Goal: Check status: Check status

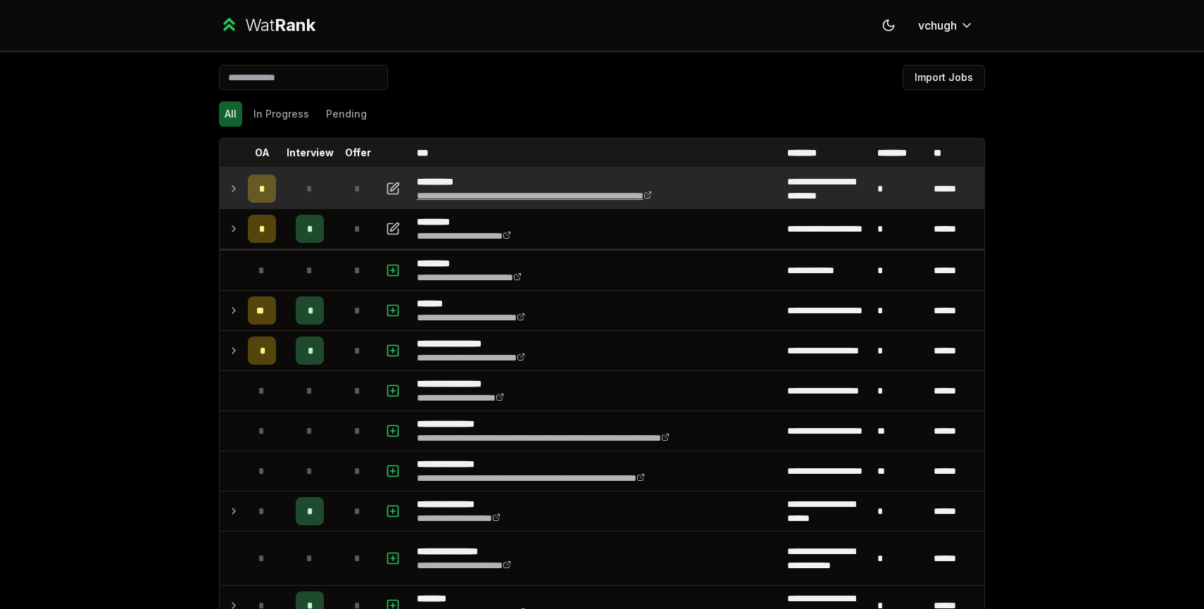
click at [652, 197] on icon at bounding box center [648, 195] width 8 height 8
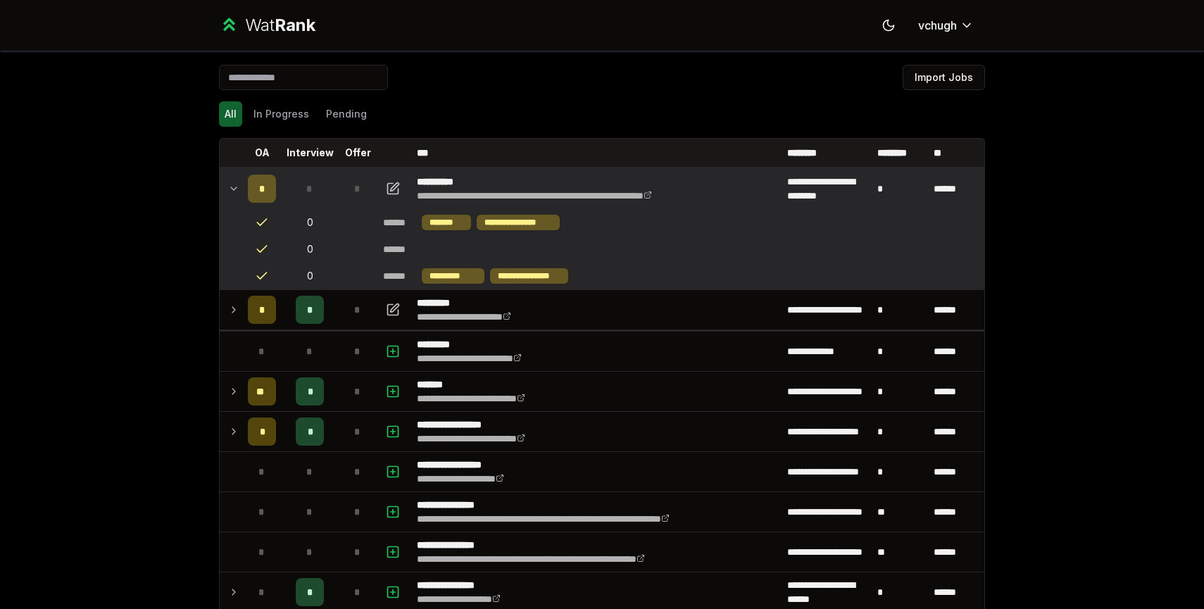
click at [235, 182] on icon at bounding box center [233, 188] width 11 height 17
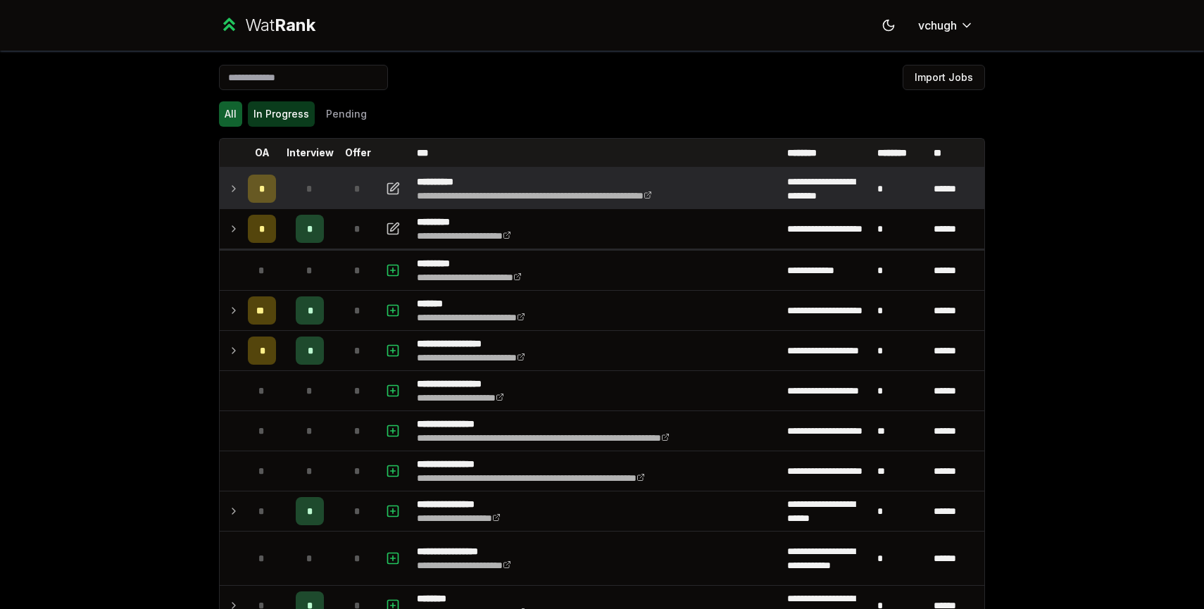
click at [300, 120] on button "In Progress" at bounding box center [281, 113] width 67 height 25
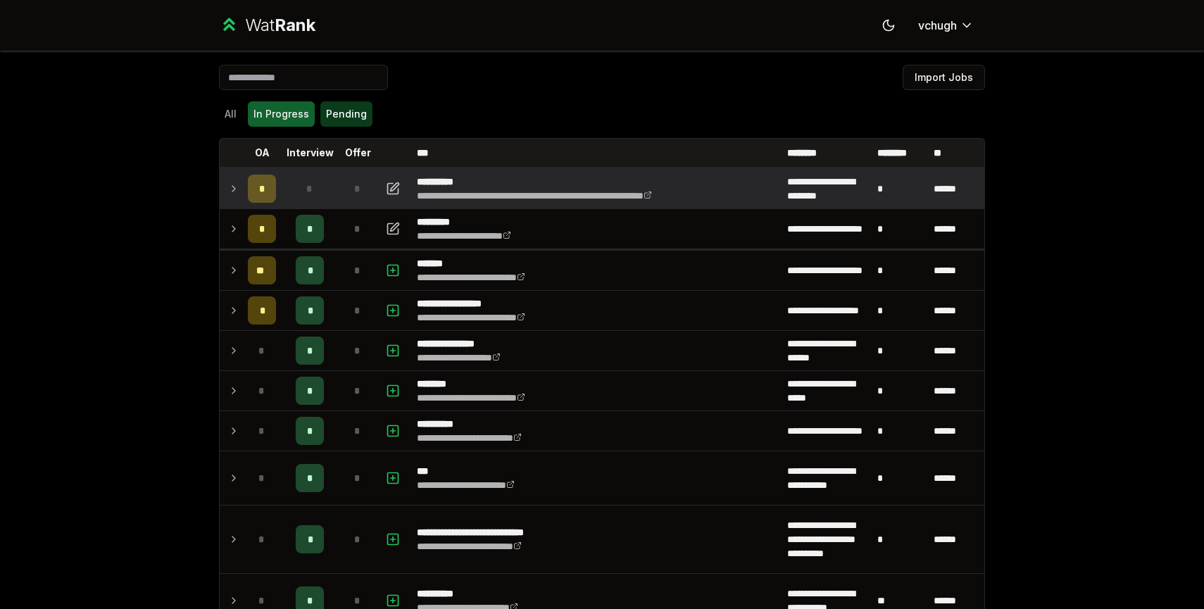
click at [347, 118] on button "Pending" at bounding box center [346, 113] width 52 height 25
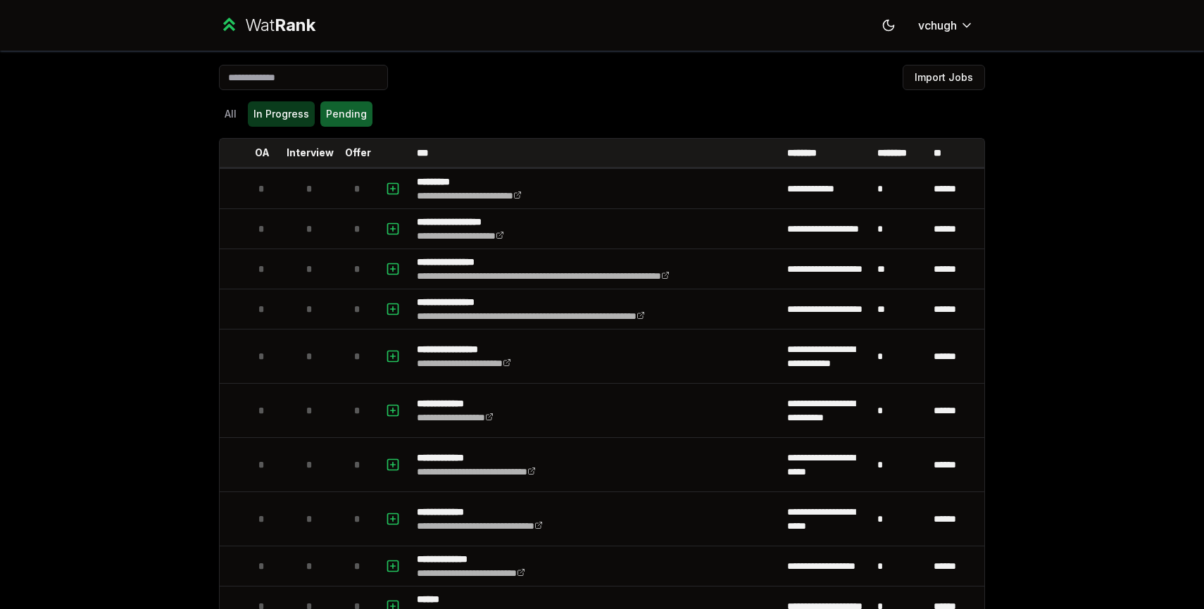
click at [285, 118] on button "In Progress" at bounding box center [281, 113] width 67 height 25
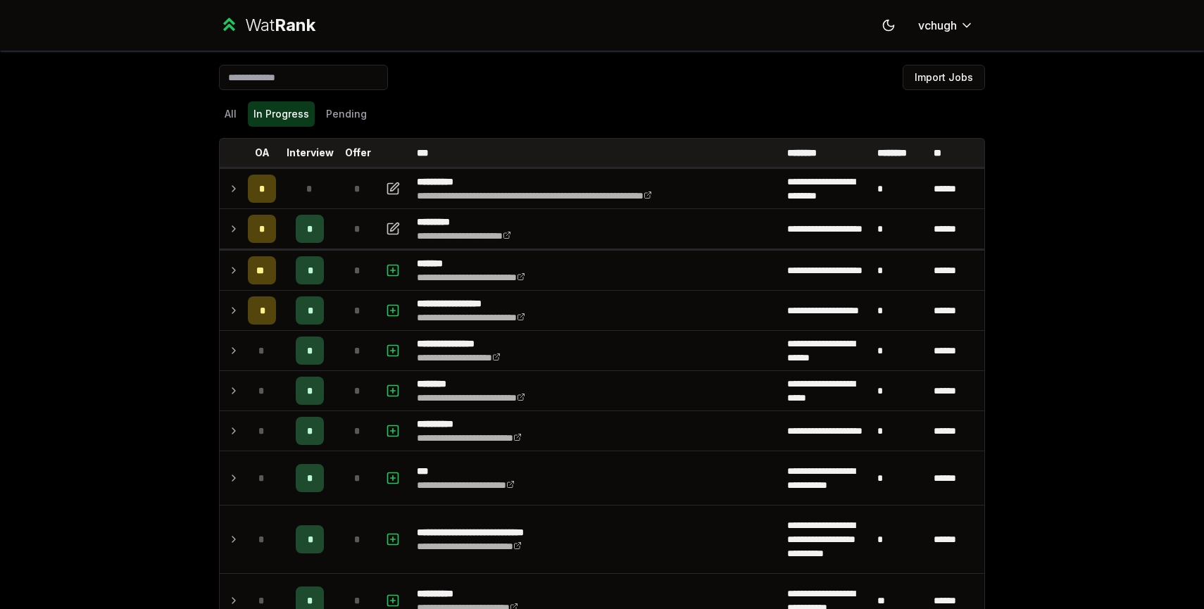
click at [285, 117] on button "In Progress" at bounding box center [281, 113] width 67 height 25
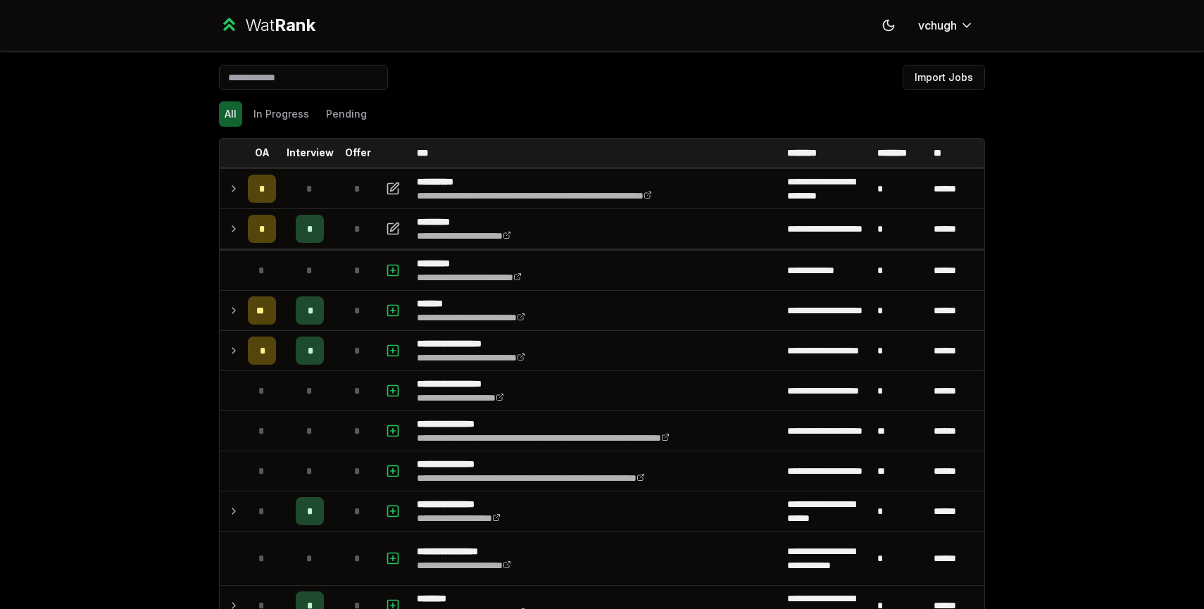
click at [547, 108] on div "All In Progress Pending" at bounding box center [602, 113] width 766 height 25
click at [282, 117] on button "In Progress" at bounding box center [281, 113] width 67 height 25
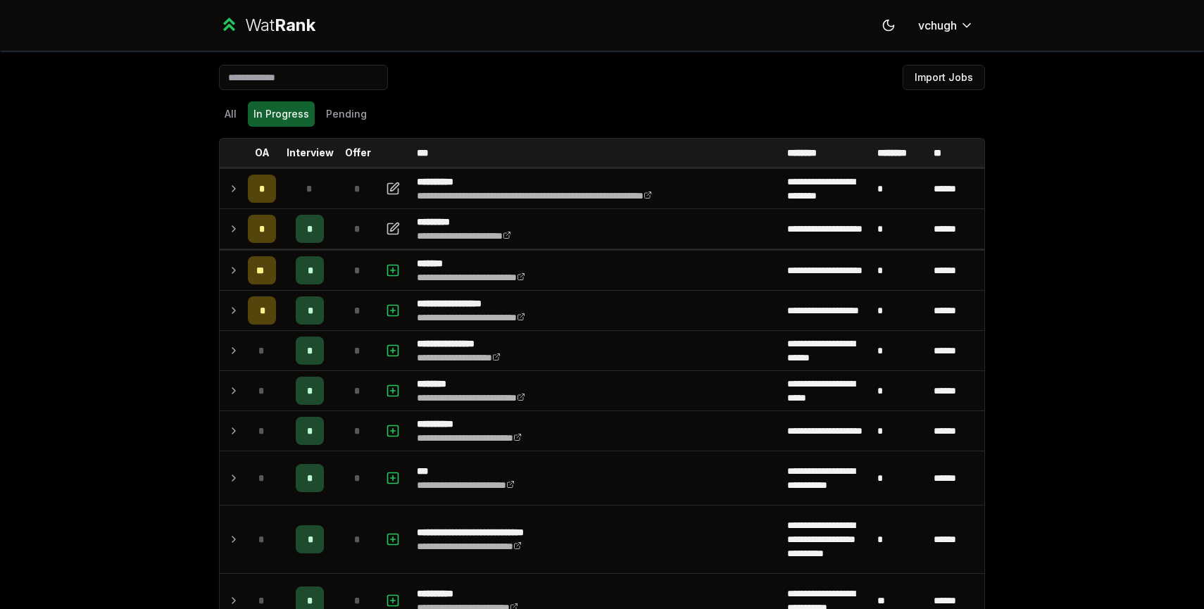
click at [204, 277] on div "**********" at bounding box center [602, 521] width 811 height 940
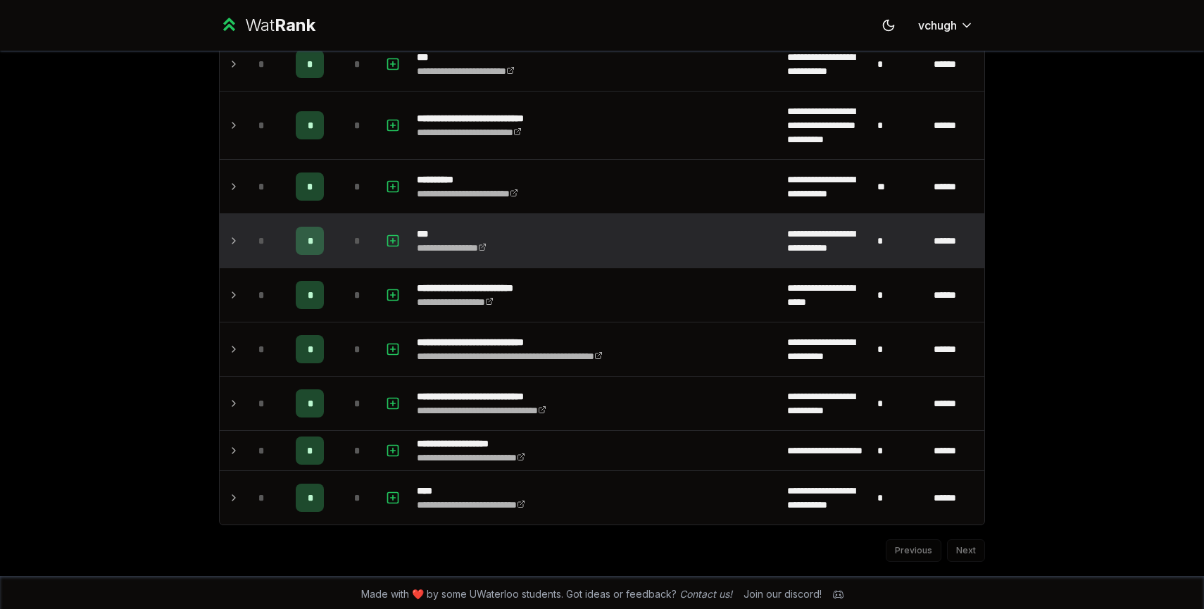
scroll to position [418, 0]
